Goal: Browse casually: Explore the website without a specific task or goal

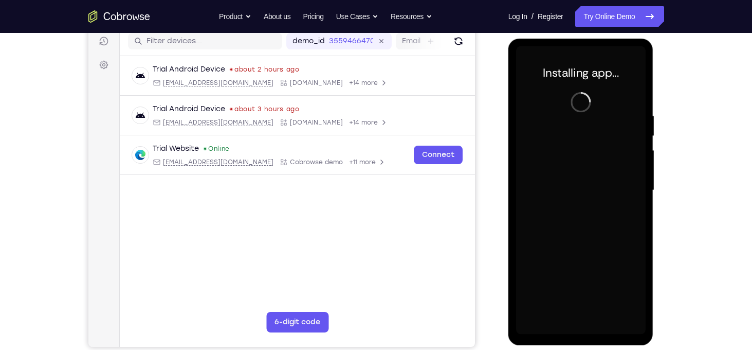
scroll to position [132, 0]
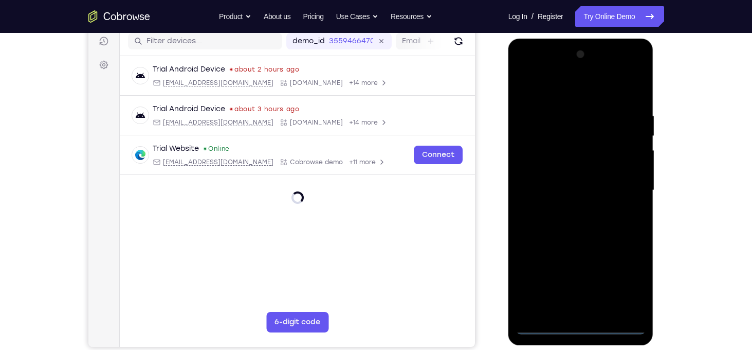
click at [585, 327] on div at bounding box center [581, 190] width 130 height 288
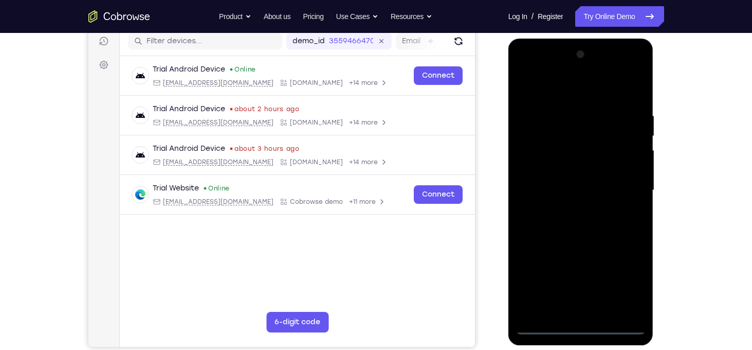
click at [630, 279] on div at bounding box center [581, 190] width 130 height 288
click at [554, 94] on div at bounding box center [581, 190] width 130 height 288
click at [626, 182] on div at bounding box center [581, 190] width 130 height 288
click at [565, 210] on div at bounding box center [581, 190] width 130 height 288
click at [560, 183] on div at bounding box center [581, 190] width 130 height 288
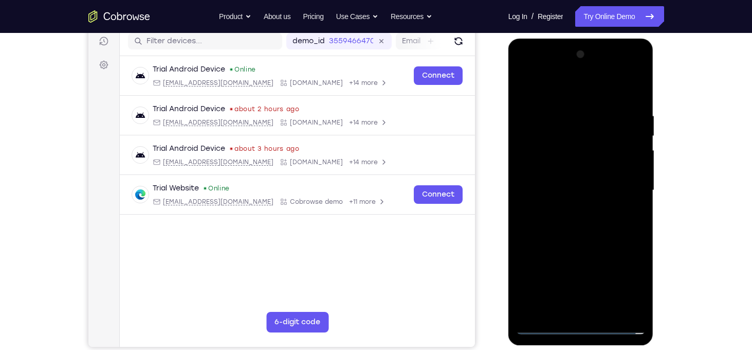
click at [557, 170] on div at bounding box center [581, 190] width 130 height 288
click at [596, 191] on div at bounding box center [581, 190] width 130 height 288
click at [593, 237] on div at bounding box center [581, 190] width 130 height 288
click at [628, 88] on div at bounding box center [581, 190] width 130 height 288
click at [601, 308] on div at bounding box center [581, 190] width 130 height 288
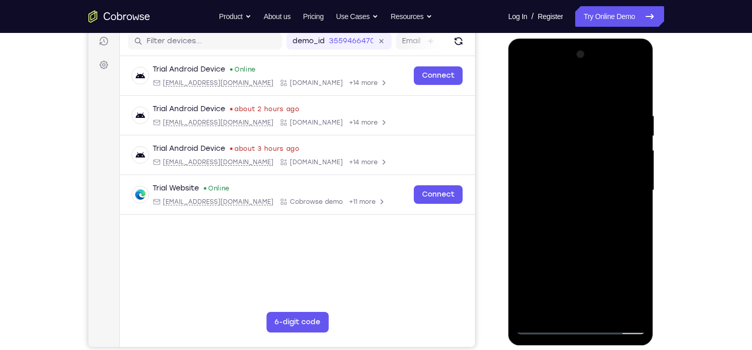
click at [581, 244] on div at bounding box center [581, 190] width 130 height 288
click at [608, 207] on div at bounding box center [581, 190] width 130 height 288
click at [522, 88] on div at bounding box center [581, 190] width 130 height 288
click at [569, 111] on div at bounding box center [581, 190] width 130 height 288
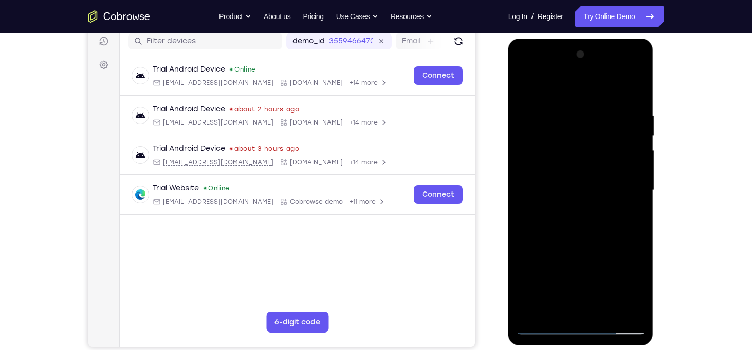
click at [569, 111] on div at bounding box center [581, 190] width 130 height 288
click at [638, 152] on div at bounding box center [581, 190] width 130 height 288
click at [635, 160] on div at bounding box center [581, 190] width 130 height 288
drag, startPoint x: 633, startPoint y: 174, endPoint x: 538, endPoint y: 189, distance: 96.8
click at [538, 189] on div at bounding box center [581, 190] width 130 height 288
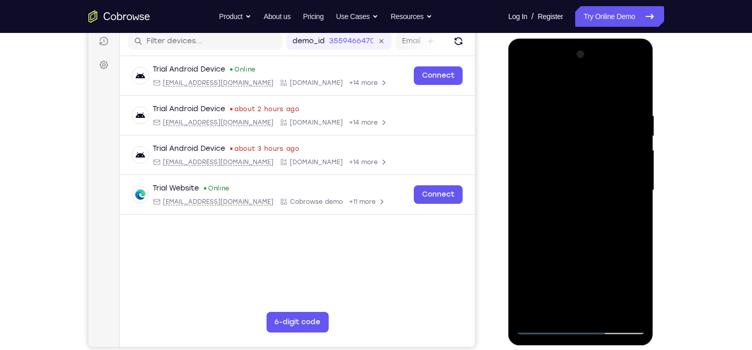
drag, startPoint x: 619, startPoint y: 178, endPoint x: 548, endPoint y: 169, distance: 71.5
click at [548, 169] on div at bounding box center [581, 190] width 130 height 288
click at [630, 170] on div at bounding box center [581, 190] width 130 height 288
click at [635, 152] on div at bounding box center [581, 190] width 130 height 288
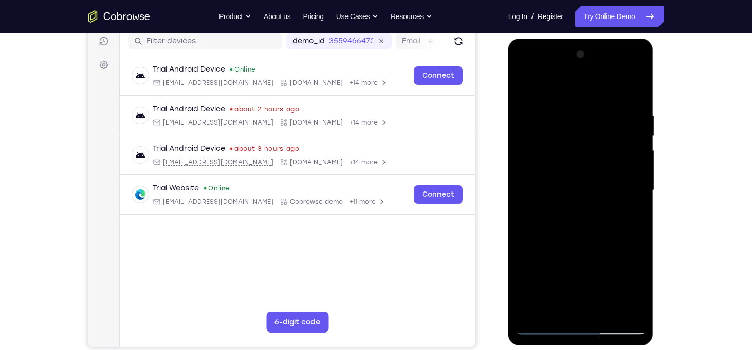
click at [635, 152] on div at bounding box center [581, 190] width 130 height 288
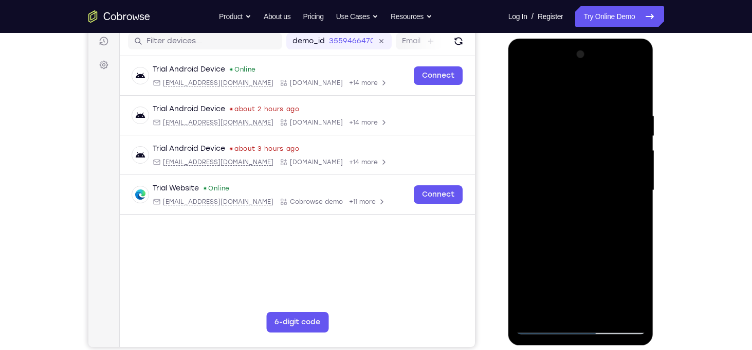
click at [635, 152] on div at bounding box center [581, 190] width 130 height 288
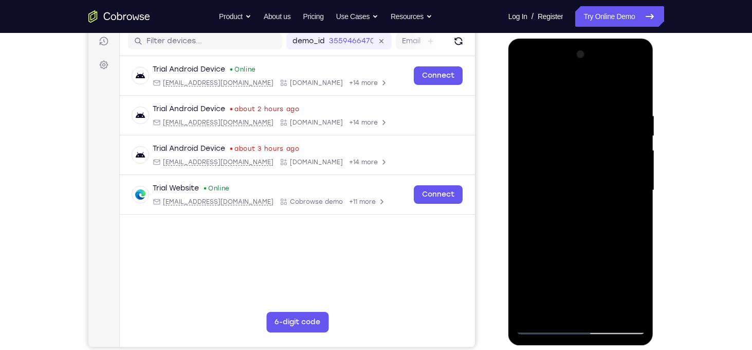
click at [635, 152] on div at bounding box center [581, 190] width 130 height 288
click at [632, 91] on div at bounding box center [581, 190] width 130 height 288
click at [604, 309] on div at bounding box center [581, 190] width 130 height 288
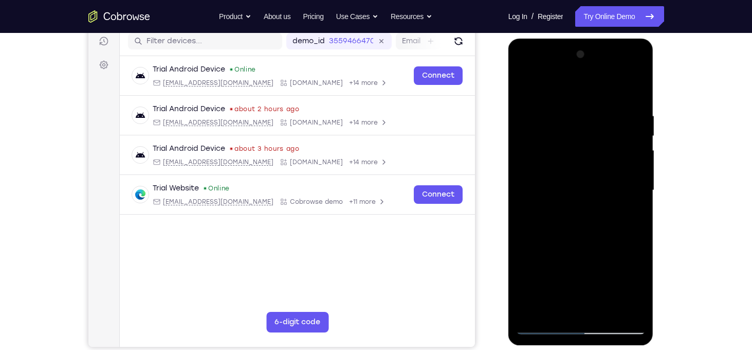
drag, startPoint x: 578, startPoint y: 116, endPoint x: 586, endPoint y: 298, distance: 182.1
click at [586, 298] on div at bounding box center [581, 190] width 130 height 288
click at [542, 327] on div at bounding box center [581, 190] width 130 height 288
click at [570, 142] on div at bounding box center [581, 190] width 130 height 288
drag, startPoint x: 617, startPoint y: 114, endPoint x: 520, endPoint y: 123, distance: 97.5
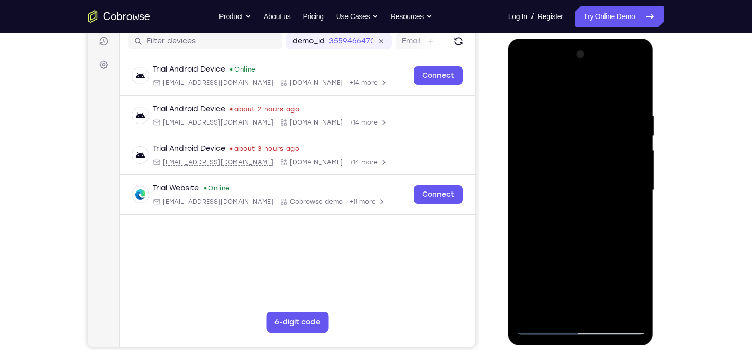
click at [520, 123] on div at bounding box center [581, 190] width 130 height 288
drag, startPoint x: 617, startPoint y: 109, endPoint x: 1007, endPoint y: 155, distance: 392.3
click at [508, 117] on html "Online web based iOS Simulators and Android Emulators. Run iPhone, iPad, Mobile…" at bounding box center [581, 193] width 146 height 308
drag, startPoint x: 630, startPoint y: 112, endPoint x: 488, endPoint y: 111, distance: 141.9
click at [508, 111] on html "Online web based iOS Simulators and Android Emulators. Run iPhone, iPad, Mobile…" at bounding box center [581, 193] width 146 height 308
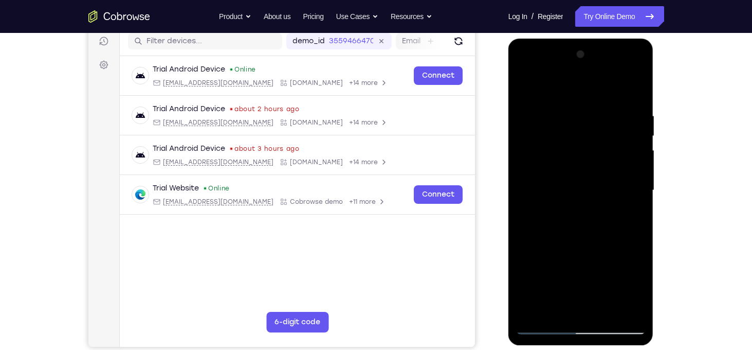
drag, startPoint x: 609, startPoint y: 107, endPoint x: 504, endPoint y: 104, distance: 104.9
click at [508, 104] on html "Online web based iOS Simulators and Android Emulators. Run iPhone, iPad, Mobile…" at bounding box center [581, 193] width 146 height 308
drag, startPoint x: 640, startPoint y: 107, endPoint x: 519, endPoint y: 103, distance: 120.9
click at [519, 103] on div at bounding box center [581, 190] width 130 height 288
drag, startPoint x: 617, startPoint y: 113, endPoint x: 512, endPoint y: 101, distance: 105.5
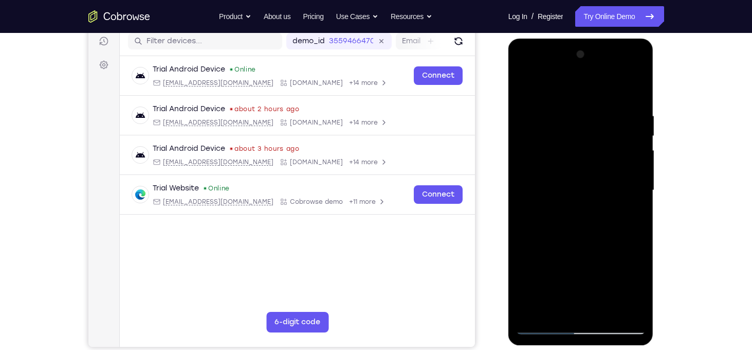
click at [512, 101] on div at bounding box center [580, 192] width 145 height 306
drag, startPoint x: 623, startPoint y: 111, endPoint x: 513, endPoint y: 118, distance: 110.3
click at [513, 118] on div at bounding box center [580, 192] width 145 height 306
drag, startPoint x: 638, startPoint y: 111, endPoint x: 511, endPoint y: 114, distance: 126.5
click at [511, 114] on div at bounding box center [580, 192] width 145 height 306
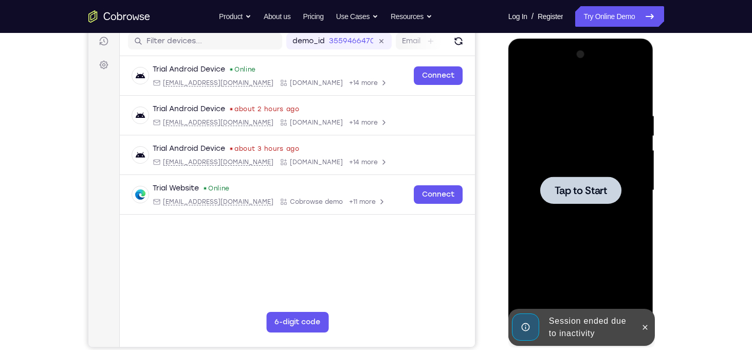
click at [582, 191] on span "Tap to Start" at bounding box center [581, 190] width 52 height 10
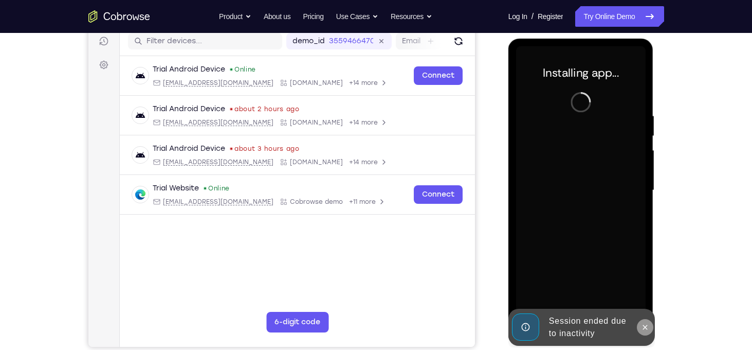
click at [645, 333] on button at bounding box center [645, 327] width 16 height 16
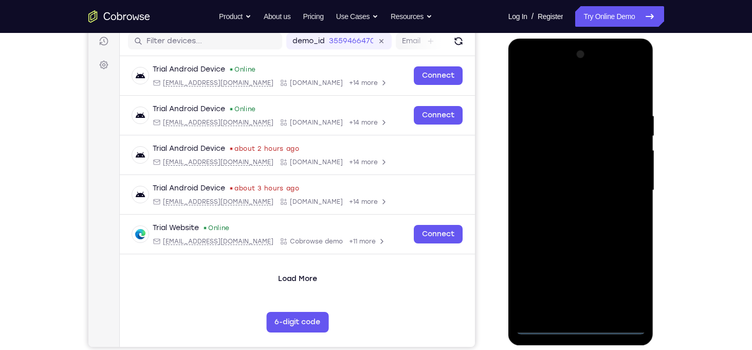
click at [581, 326] on div at bounding box center [581, 190] width 130 height 288
click at [628, 275] on div at bounding box center [581, 190] width 130 height 288
click at [576, 98] on div at bounding box center [581, 190] width 130 height 288
click at [627, 190] on div at bounding box center [581, 190] width 130 height 288
click at [571, 209] on div at bounding box center [581, 190] width 130 height 288
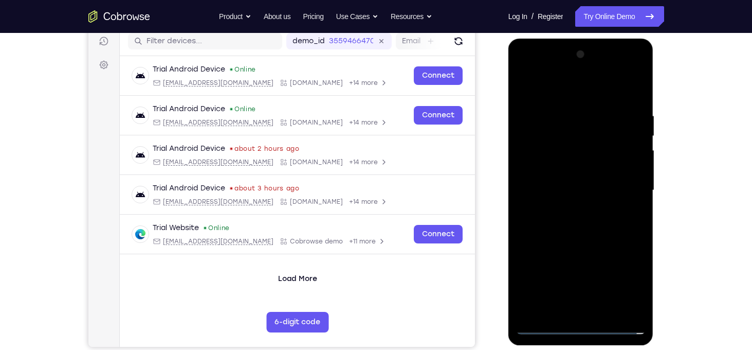
click at [562, 182] on div at bounding box center [581, 190] width 130 height 288
click at [568, 174] on div at bounding box center [581, 190] width 130 height 288
click at [582, 188] on div at bounding box center [581, 190] width 130 height 288
click at [594, 240] on div at bounding box center [581, 190] width 130 height 288
click at [632, 94] on div at bounding box center [581, 190] width 130 height 288
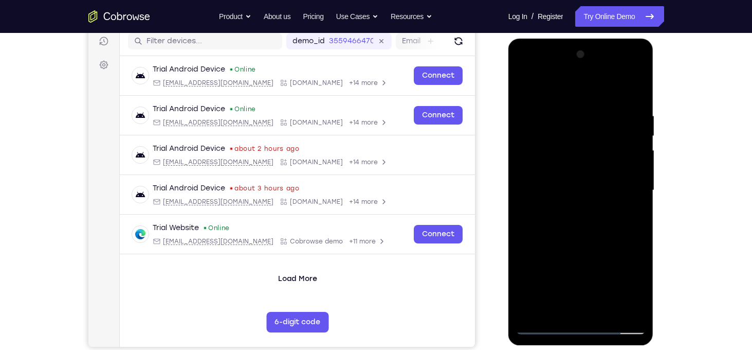
drag, startPoint x: 624, startPoint y: 116, endPoint x: 483, endPoint y: 119, distance: 141.4
click at [508, 119] on html "Online web based iOS Simulators and Android Emulators. Run iPhone, iPad, Mobile…" at bounding box center [581, 193] width 146 height 308
drag, startPoint x: 634, startPoint y: 115, endPoint x: 512, endPoint y: 116, distance: 121.8
click at [512, 116] on div at bounding box center [580, 192] width 145 height 306
drag, startPoint x: 633, startPoint y: 116, endPoint x: 885, endPoint y: 151, distance: 253.7
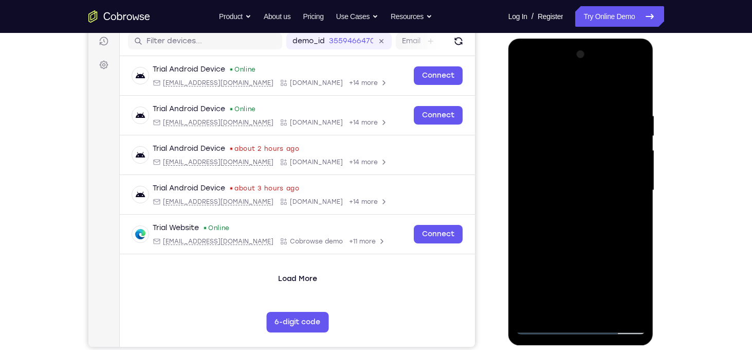
click at [508, 114] on html "Online web based iOS Simulators and Android Emulators. Run iPhone, iPad, Mobile…" at bounding box center [581, 193] width 146 height 308
drag, startPoint x: 642, startPoint y: 115, endPoint x: 477, endPoint y: 120, distance: 164.6
click at [508, 120] on html "Online web based iOS Simulators and Android Emulators. Run iPhone, iPad, Mobile…" at bounding box center [581, 193] width 146 height 308
drag, startPoint x: 635, startPoint y: 116, endPoint x: 452, endPoint y: 103, distance: 182.9
click at [508, 103] on html "Online web based iOS Simulators and Android Emulators. Run iPhone, iPad, Mobile…" at bounding box center [581, 193] width 146 height 308
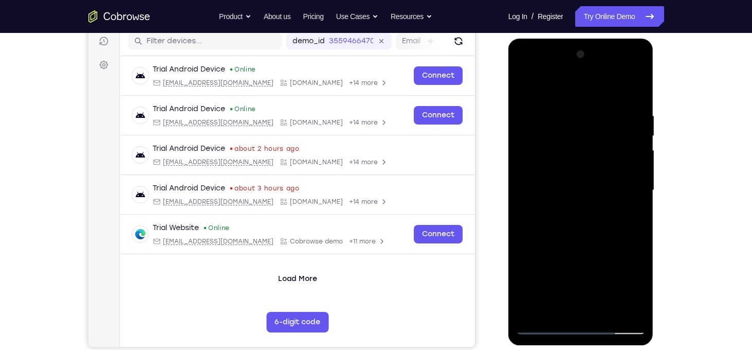
drag, startPoint x: 636, startPoint y: 111, endPoint x: 547, endPoint y: 111, distance: 88.9
click at [547, 111] on div at bounding box center [581, 190] width 130 height 288
drag, startPoint x: 583, startPoint y: 208, endPoint x: 632, endPoint y: 44, distance: 170.4
click at [632, 44] on div at bounding box center [580, 192] width 145 height 306
drag, startPoint x: 602, startPoint y: 234, endPoint x: 628, endPoint y: 60, distance: 176.0
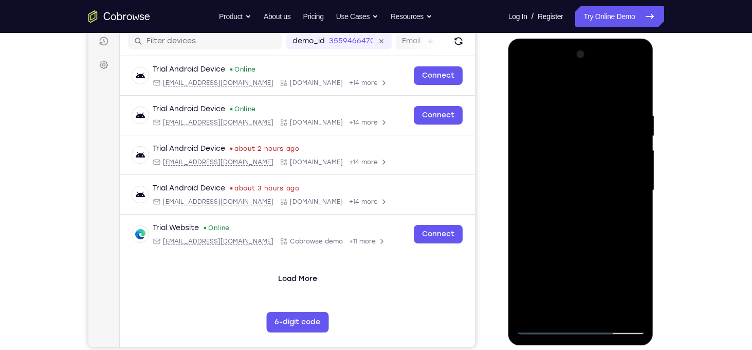
click at [628, 60] on div at bounding box center [581, 190] width 130 height 288
drag, startPoint x: 595, startPoint y: 241, endPoint x: 632, endPoint y: 104, distance: 141.6
click at [632, 104] on div at bounding box center [581, 190] width 130 height 288
drag, startPoint x: 579, startPoint y: 246, endPoint x: 601, endPoint y: 82, distance: 165.4
click at [601, 82] on div at bounding box center [581, 190] width 130 height 288
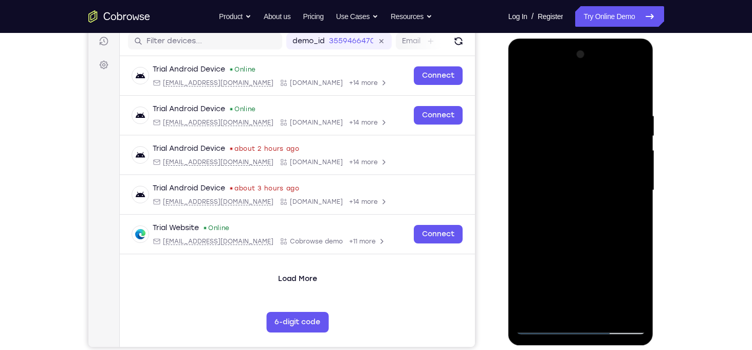
drag, startPoint x: 578, startPoint y: 233, endPoint x: 598, endPoint y: 91, distance: 143.3
click at [598, 91] on div at bounding box center [581, 190] width 130 height 288
drag, startPoint x: 580, startPoint y: 254, endPoint x: 603, endPoint y: 71, distance: 184.4
click at [603, 71] on div at bounding box center [581, 190] width 130 height 288
drag, startPoint x: 587, startPoint y: 238, endPoint x: 598, endPoint y: 97, distance: 141.2
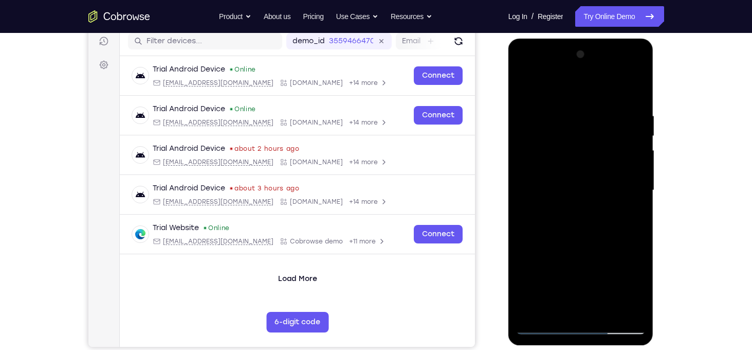
click at [598, 97] on div at bounding box center [581, 190] width 130 height 288
drag, startPoint x: 586, startPoint y: 187, endPoint x: 566, endPoint y: 281, distance: 96.3
click at [566, 281] on div at bounding box center [581, 190] width 130 height 288
drag, startPoint x: 600, startPoint y: 131, endPoint x: 599, endPoint y: 179, distance: 48.3
click at [599, 179] on div at bounding box center [581, 190] width 130 height 288
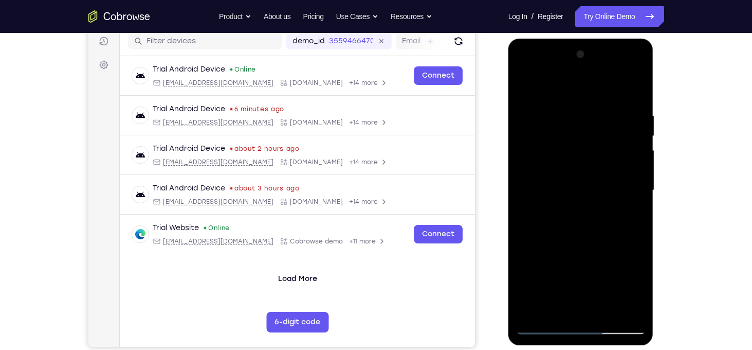
click at [636, 186] on div at bounding box center [581, 190] width 130 height 288
click at [578, 310] on div at bounding box center [581, 190] width 130 height 288
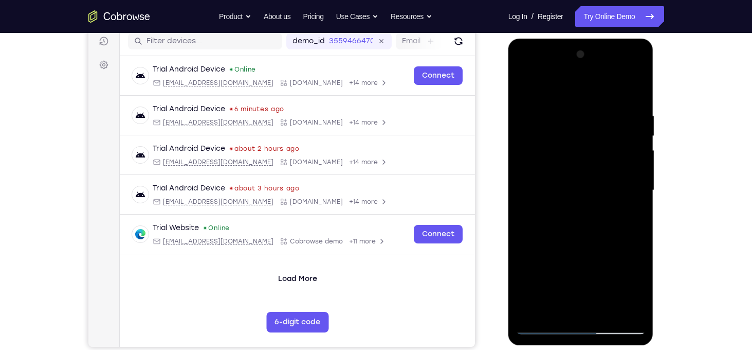
click at [549, 268] on div at bounding box center [581, 190] width 130 height 288
drag, startPoint x: 582, startPoint y: 138, endPoint x: 595, endPoint y: 56, distance: 82.7
click at [595, 56] on div at bounding box center [581, 190] width 130 height 288
drag, startPoint x: 562, startPoint y: 242, endPoint x: 576, endPoint y: 102, distance: 140.5
click at [576, 102] on div at bounding box center [581, 190] width 130 height 288
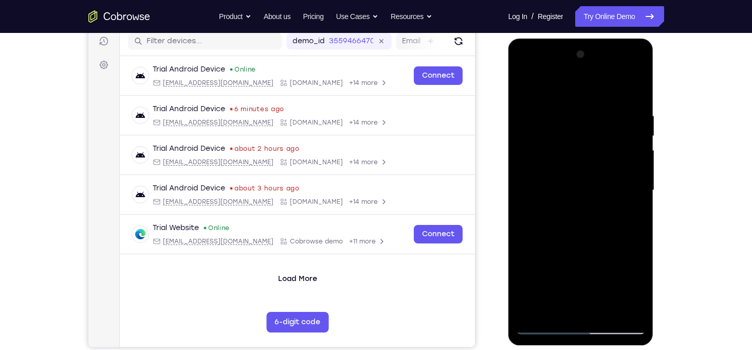
click at [533, 308] on div at bounding box center [581, 190] width 130 height 288
drag, startPoint x: 582, startPoint y: 242, endPoint x: 583, endPoint y: 209, distance: 32.4
click at [583, 209] on div at bounding box center [581, 190] width 130 height 288
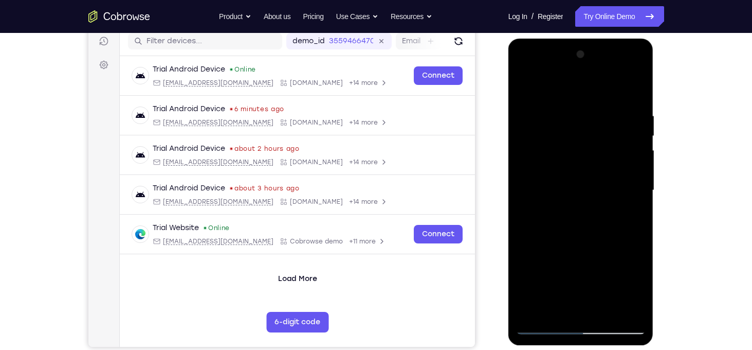
click at [632, 310] on div at bounding box center [581, 190] width 130 height 288
drag, startPoint x: 599, startPoint y: 127, endPoint x: 608, endPoint y: 115, distance: 15.0
click at [608, 115] on div at bounding box center [581, 190] width 130 height 288
drag, startPoint x: 595, startPoint y: 250, endPoint x: 612, endPoint y: 98, distance: 153.1
click at [612, 98] on div at bounding box center [581, 190] width 130 height 288
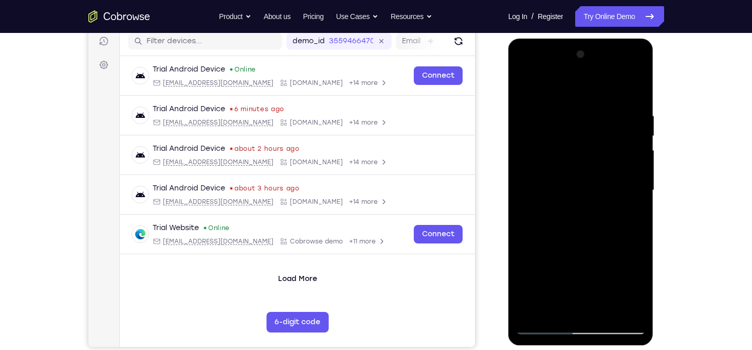
drag, startPoint x: 593, startPoint y: 224, endPoint x: 581, endPoint y: 266, distance: 44.3
click at [581, 266] on div at bounding box center [581, 190] width 130 height 288
drag, startPoint x: 589, startPoint y: 149, endPoint x: 564, endPoint y: 286, distance: 140.0
click at [564, 286] on div at bounding box center [581, 190] width 130 height 288
click at [536, 311] on div at bounding box center [581, 190] width 130 height 288
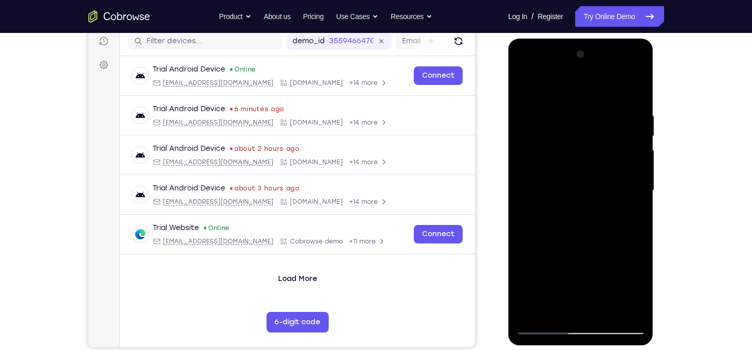
click at [536, 311] on div at bounding box center [581, 190] width 130 height 288
